Goal: Navigation & Orientation: Find specific page/section

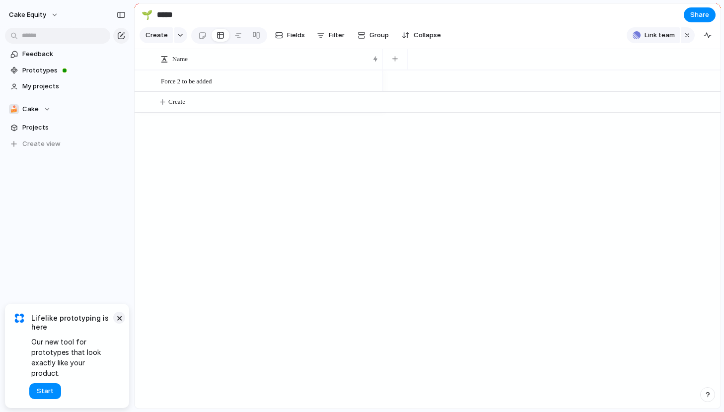
click at [116, 324] on button "×" at bounding box center [119, 318] width 12 height 12
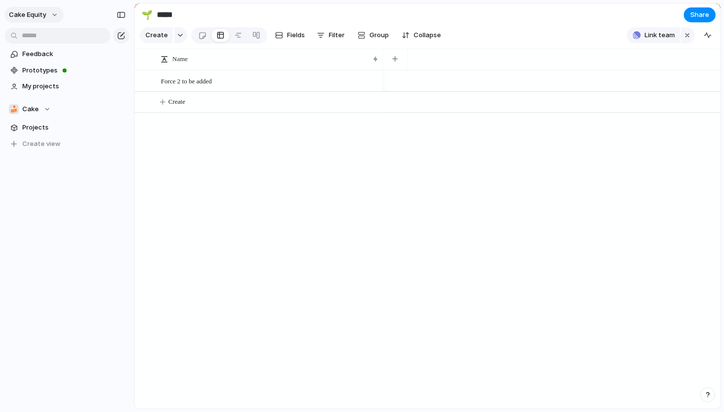
click at [44, 15] on span "Cake Equity" at bounding box center [27, 15] width 37 height 10
click at [44, 16] on div "Settings Invite members Change theme Sign out" at bounding box center [362, 206] width 724 height 412
click at [35, 114] on span "Cake" at bounding box center [30, 109] width 16 height 10
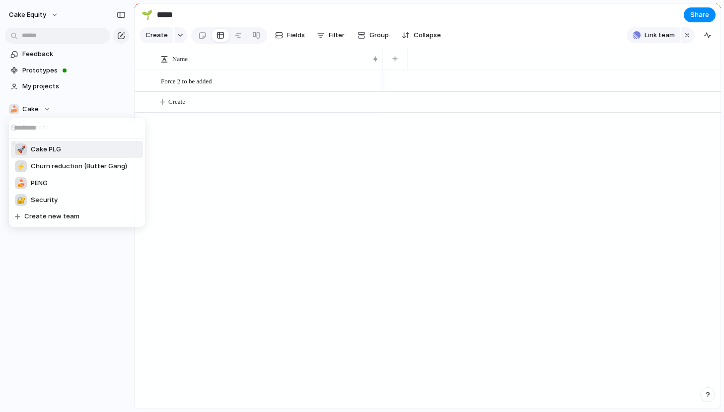
click at [41, 147] on span "Cake PLG" at bounding box center [46, 150] width 30 height 10
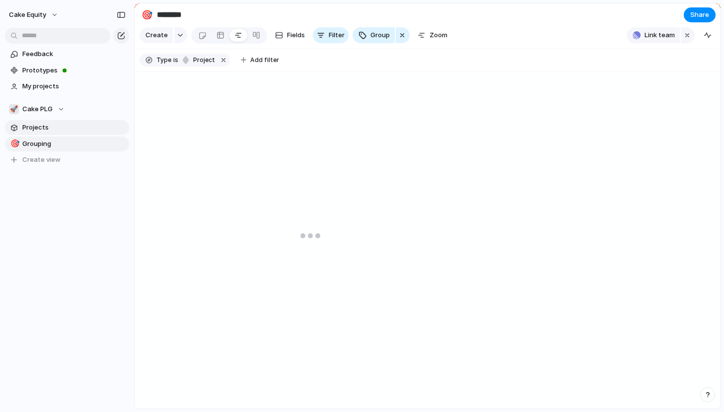
click at [42, 128] on span "Projects" at bounding box center [73, 128] width 103 height 10
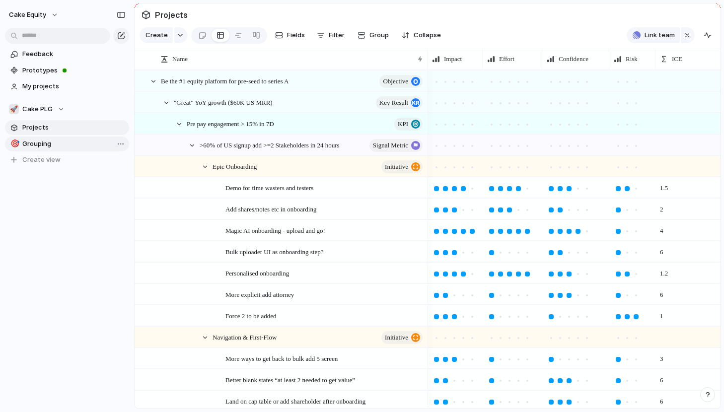
click at [41, 141] on span "Grouping" at bounding box center [73, 144] width 103 height 10
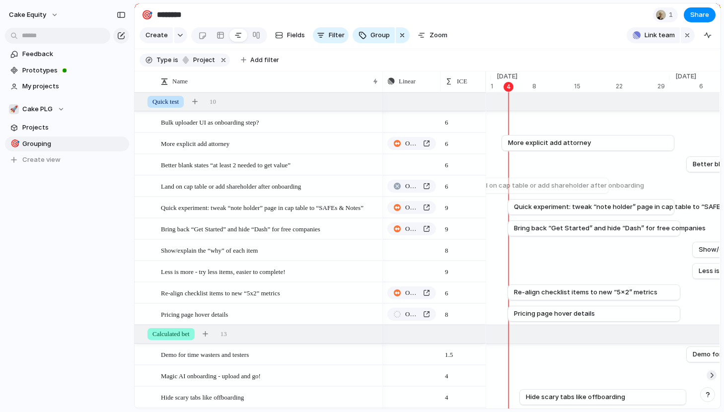
scroll to position [0, 6532]
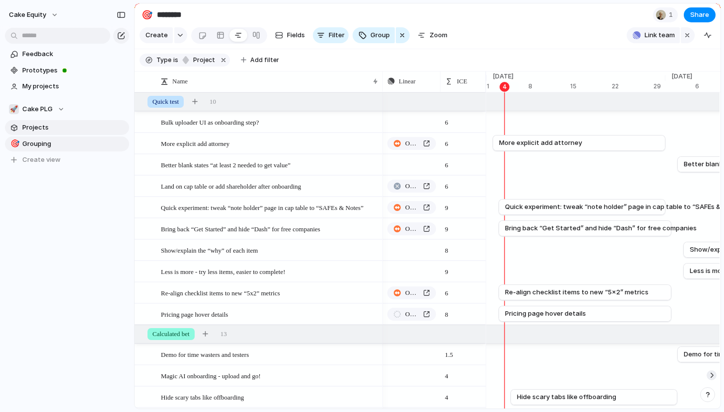
click at [22, 120] on link "Projects" at bounding box center [67, 127] width 124 height 15
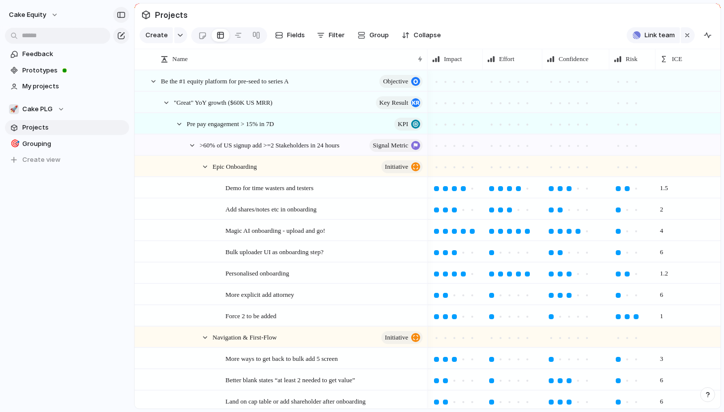
click at [125, 16] on div "button" at bounding box center [121, 14] width 9 height 7
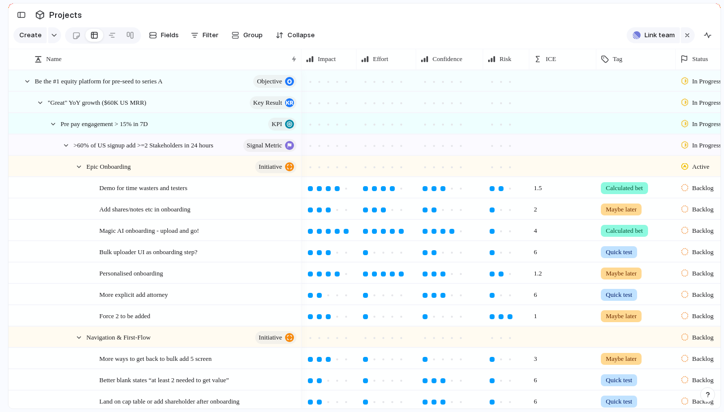
click at [74, 14] on span "Projects" at bounding box center [65, 15] width 37 height 18
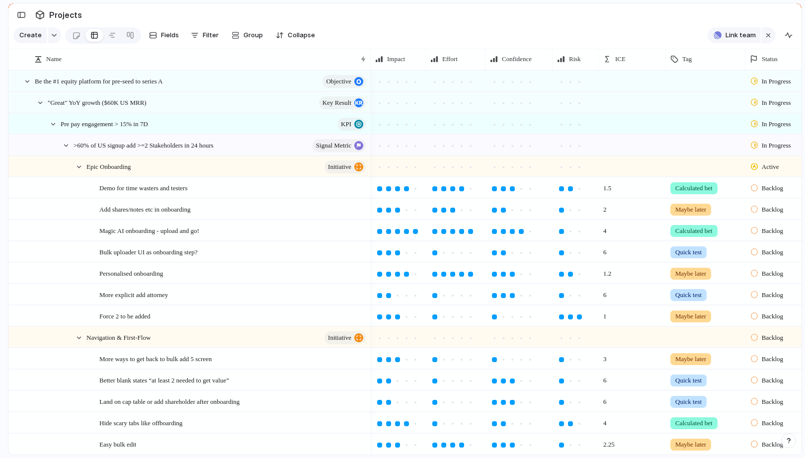
drag, startPoint x: 300, startPoint y: 62, endPoint x: 366, endPoint y: 82, distance: 69.1
click at [366, 82] on div "Name Impact Effort Confidence Risk ICE Tag Status Linear Be the #1 equity platf…" at bounding box center [404, 252] width 793 height 406
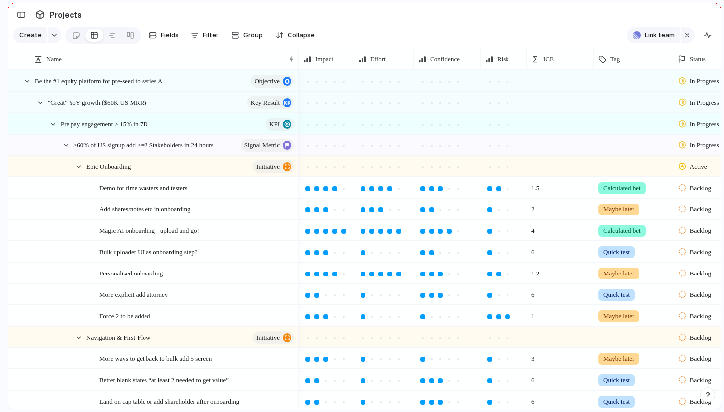
drag, startPoint x: 367, startPoint y: 54, endPoint x: 299, endPoint y: 59, distance: 68.3
click at [299, 59] on div at bounding box center [298, 59] width 5 height 21
click at [20, 13] on div "button" at bounding box center [21, 14] width 9 height 7
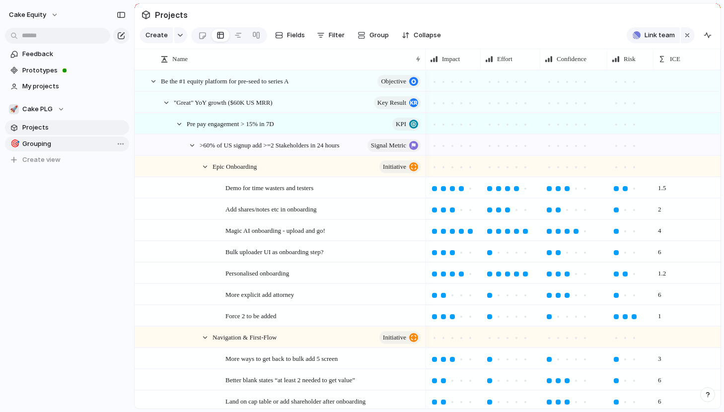
click at [30, 140] on span "Grouping" at bounding box center [73, 144] width 103 height 10
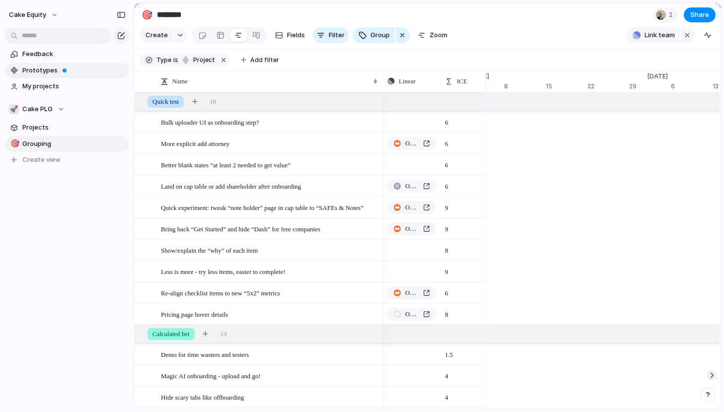
scroll to position [0, 6556]
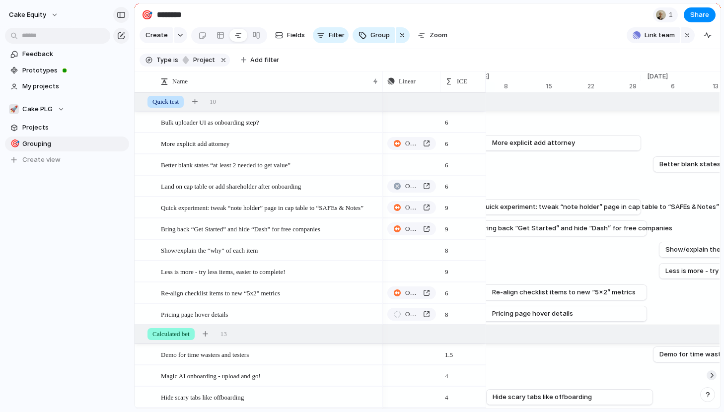
click at [122, 15] on div "button" at bounding box center [121, 14] width 9 height 7
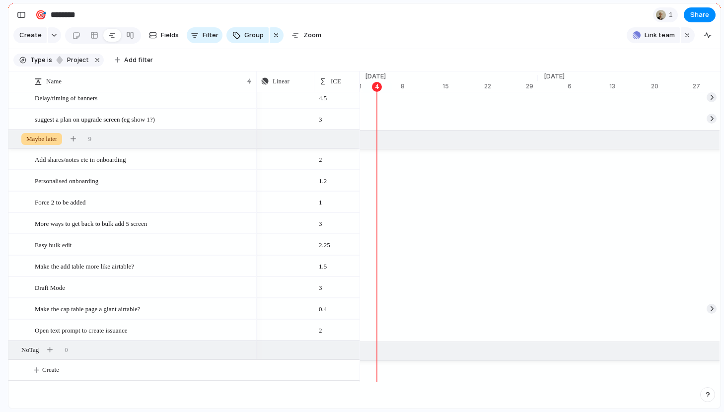
scroll to position [0, 0]
